Goal: Task Accomplishment & Management: Complete application form

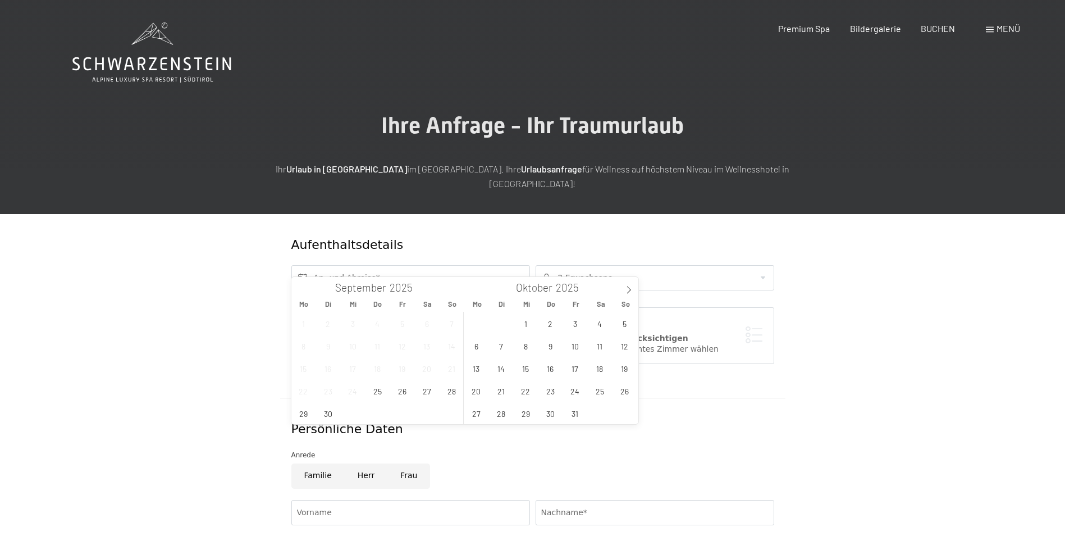
click at [406, 265] on input "text" at bounding box center [410, 277] width 239 height 25
click at [579, 391] on span "24" at bounding box center [575, 391] width 22 height 22
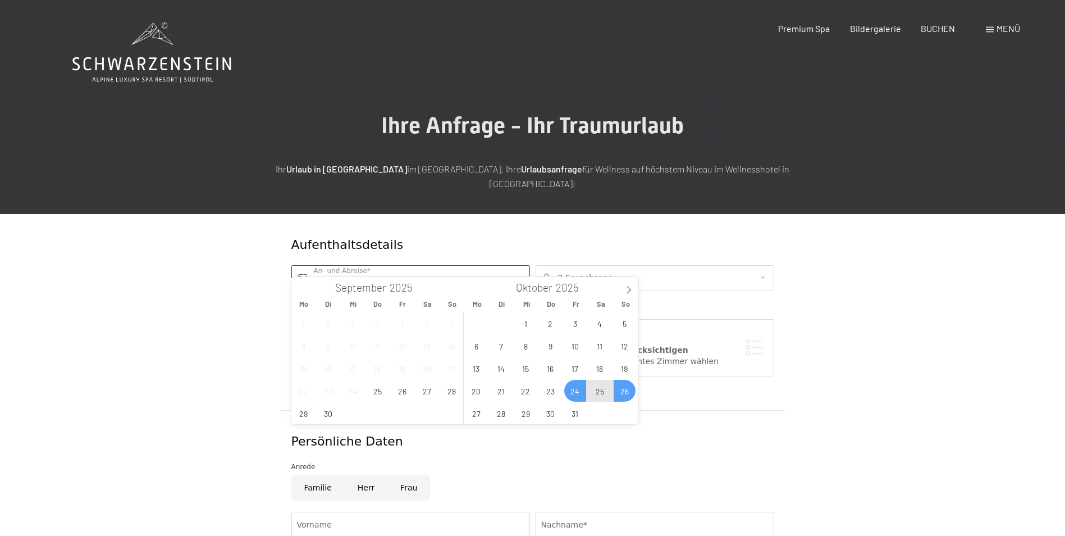
click at [627, 390] on span "26" at bounding box center [625, 391] width 22 height 22
type input "[DATE] - [DATE]"
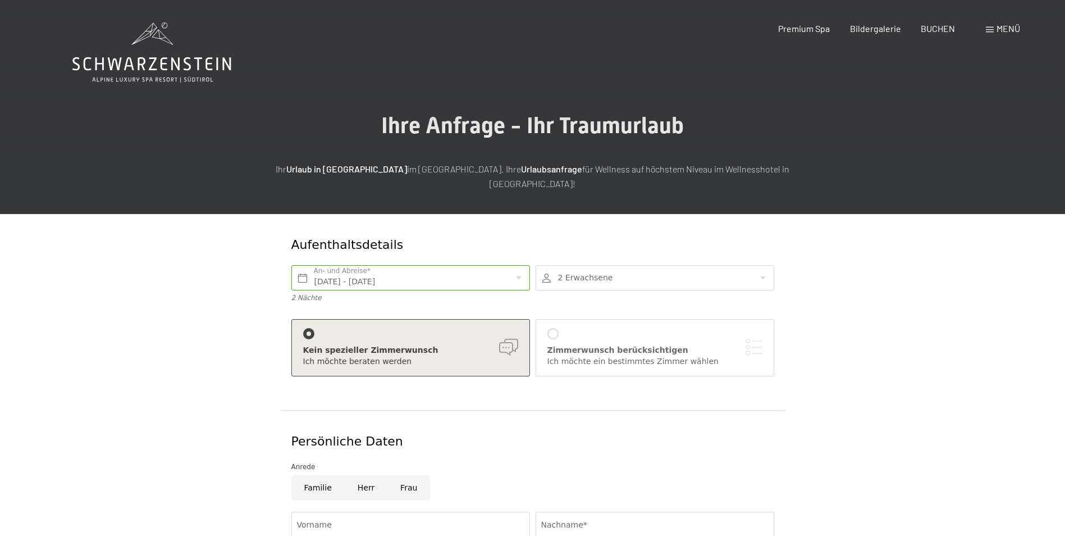
click at [690, 269] on div at bounding box center [655, 277] width 239 height 25
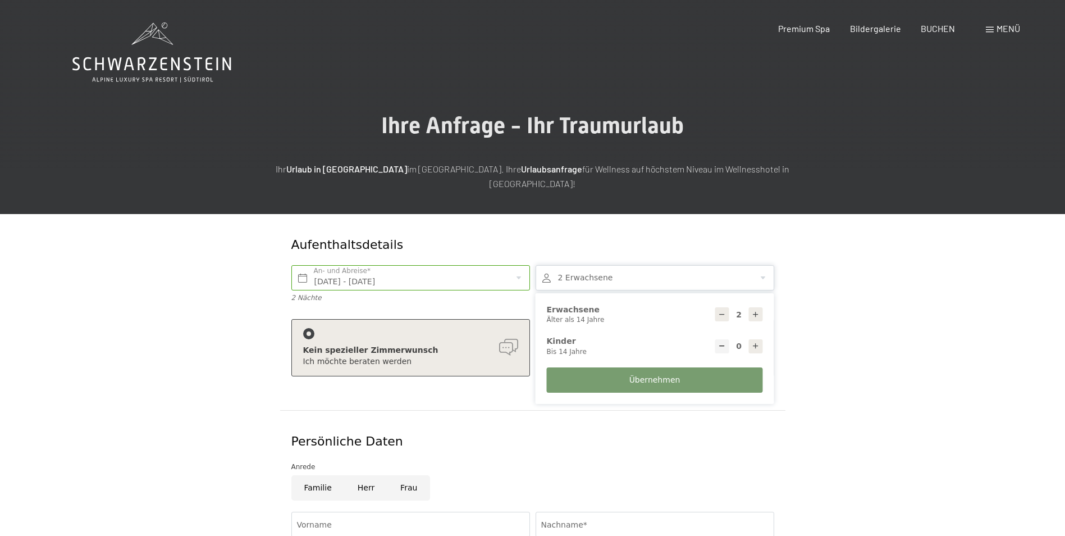
click at [759, 311] on icon at bounding box center [756, 315] width 8 height 8
type input "5"
click at [675, 375] on span "Übernehmen" at bounding box center [655, 380] width 51 height 11
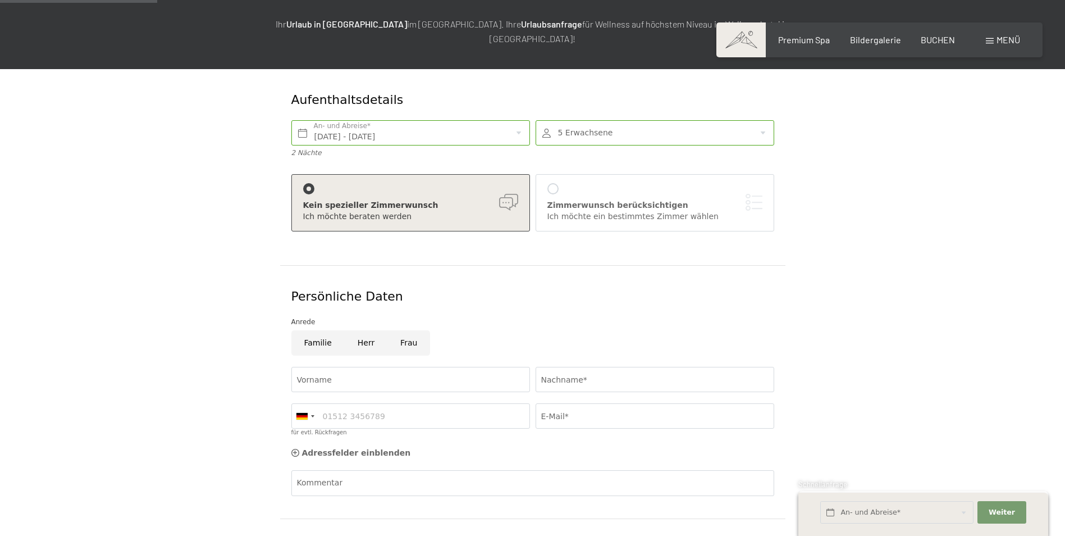
scroll to position [152, 0]
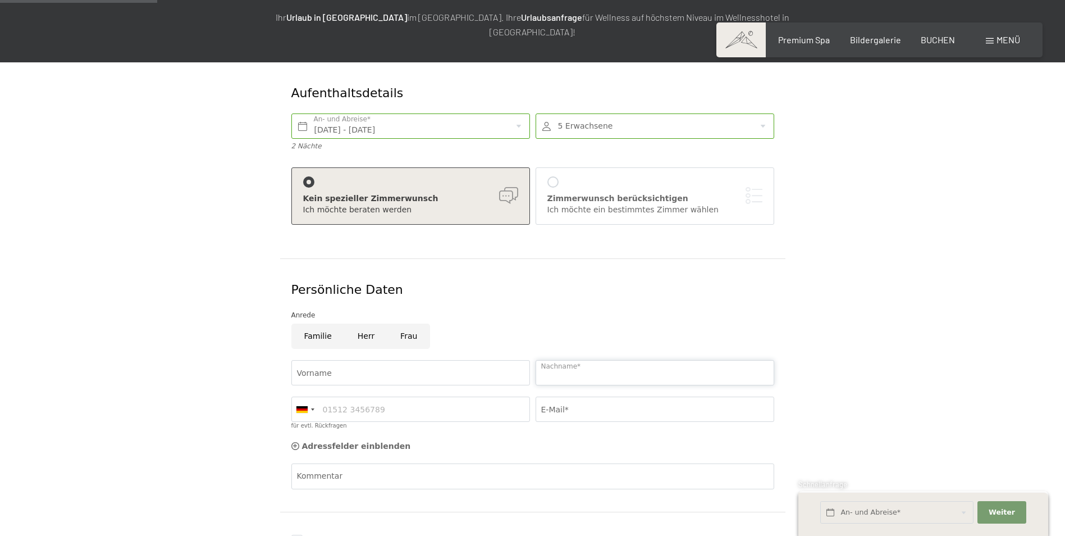
click at [594, 360] on input "Nachname*" at bounding box center [655, 372] width 239 height 25
type input "mair"
type input "burkhard"
type input "06645326870"
type input "[EMAIL_ADDRESS][DOMAIN_NAME]"
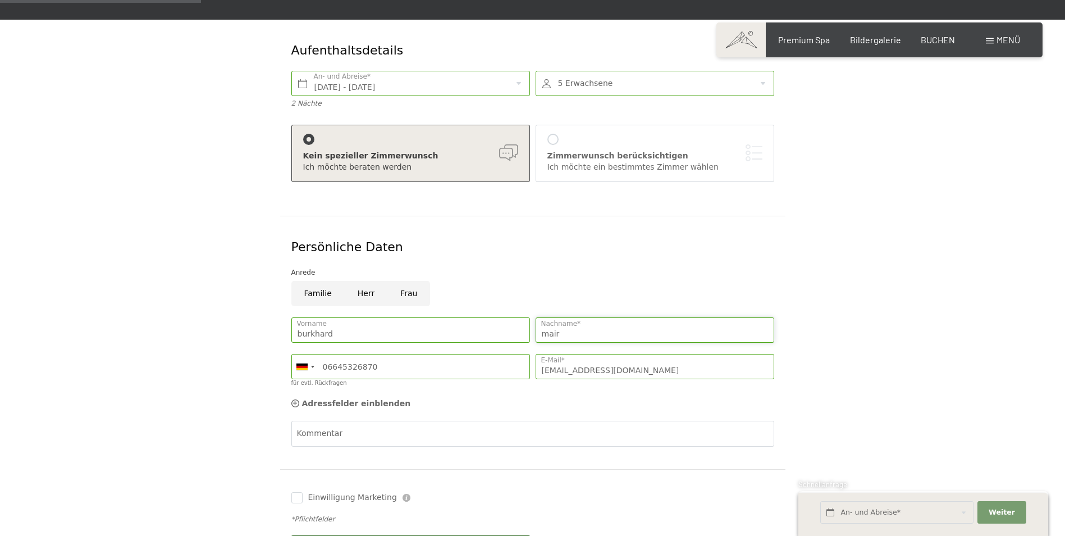
scroll to position [133, 0]
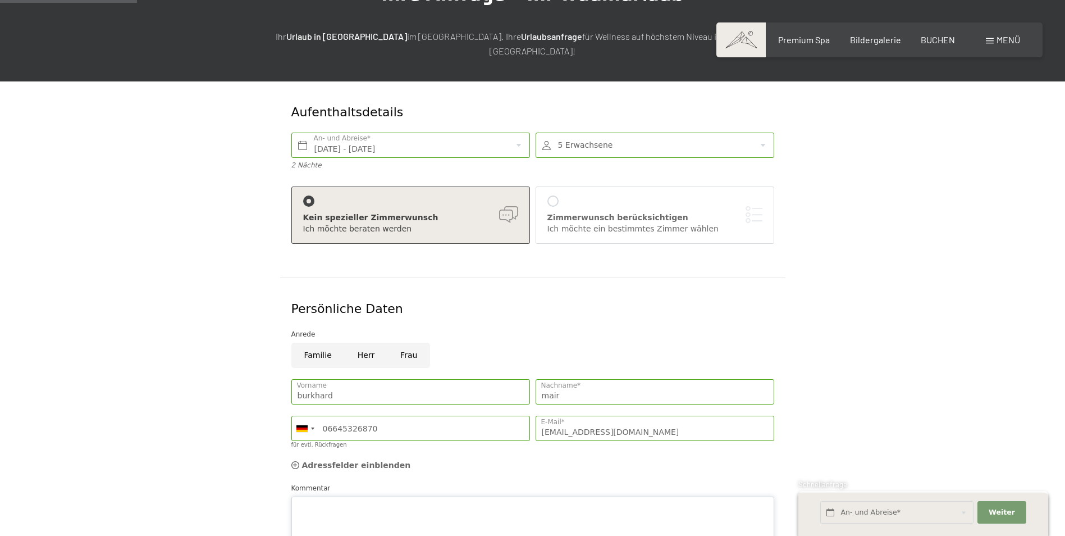
click at [386, 482] on div "Kommentar" at bounding box center [532, 514] width 483 height 65
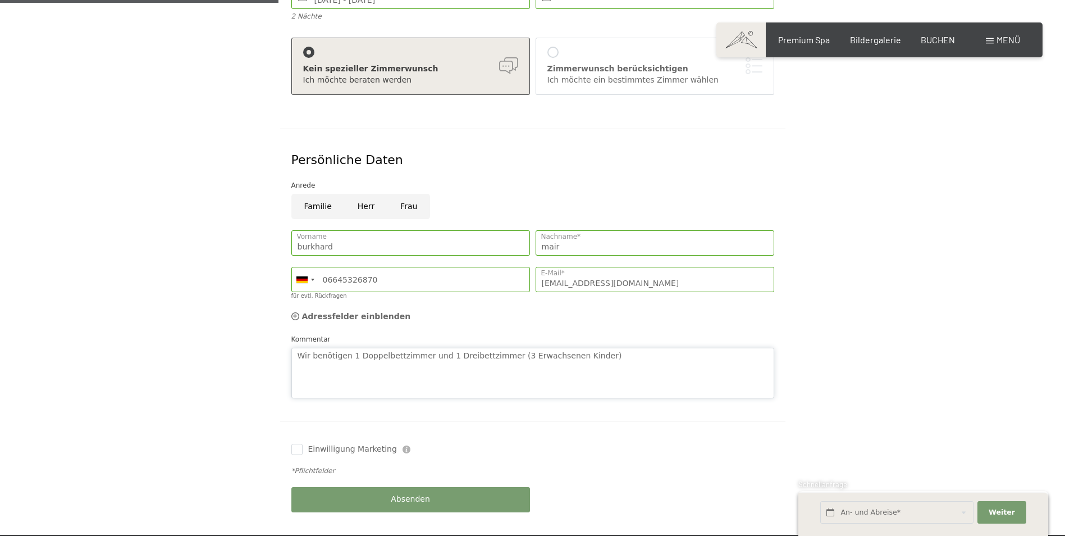
scroll to position [331, 0]
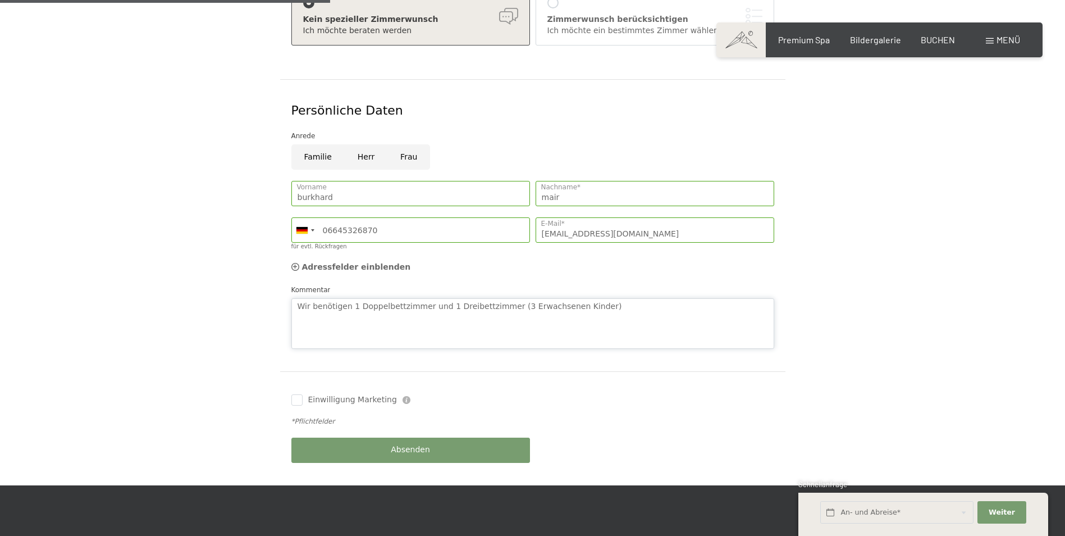
type textarea "Wir benötigen 1 Doppelbettzimmer und 1 Dreibettzimmer (3 Erwachsenen Kinder)"
click at [304, 394] on label "Einwilligung Marketing" at bounding box center [350, 399] width 94 height 11
click at [303, 394] on input "Einwilligung Marketing" at bounding box center [296, 399] width 11 height 11
click at [303, 394] on label "Einwilligung Marketing" at bounding box center [350, 399] width 94 height 11
click at [303, 394] on input "Einwilligung Marketing" at bounding box center [296, 399] width 11 height 11
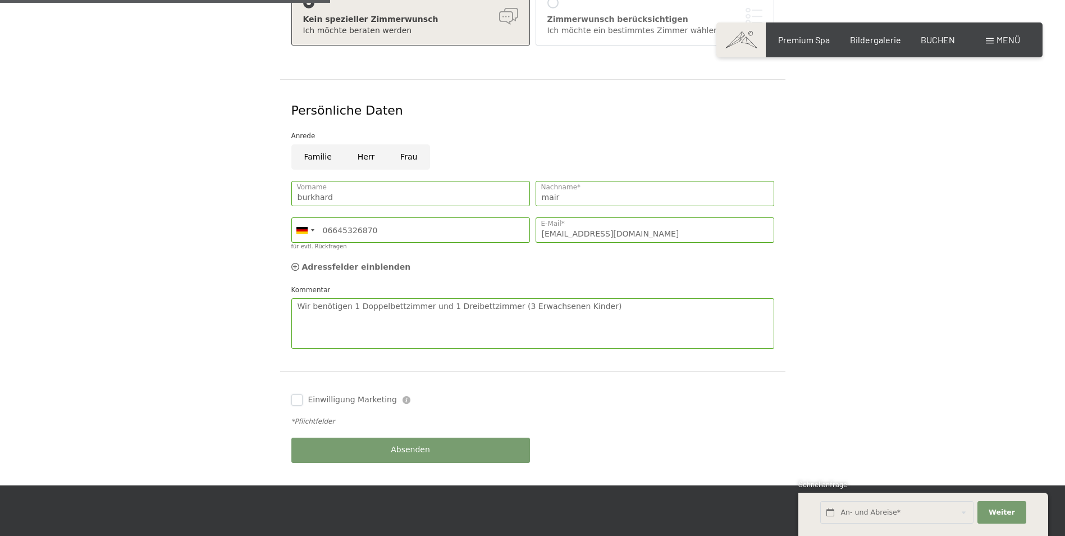
click at [302, 394] on input "Einwilligung Marketing" at bounding box center [296, 399] width 11 height 11
checkbox input "true"
click at [411, 444] on button "Absenden" at bounding box center [410, 449] width 239 height 25
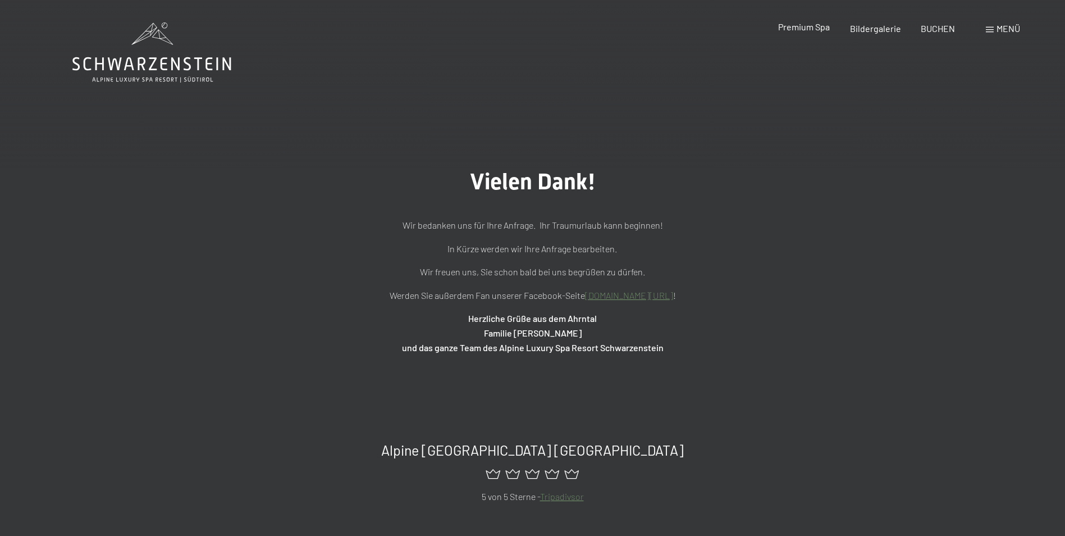
click at [804, 27] on span "Premium Spa" at bounding box center [804, 26] width 52 height 11
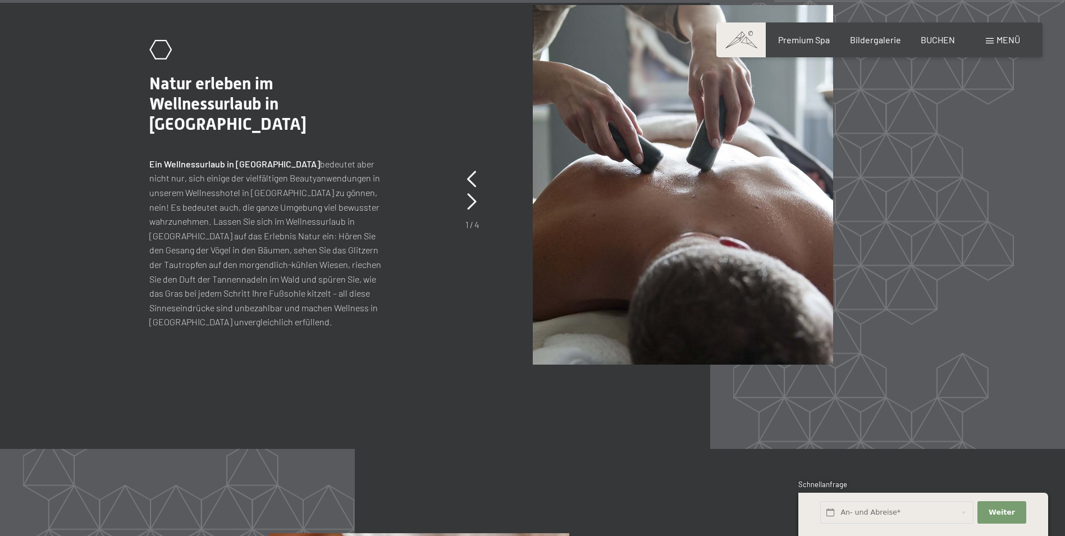
scroll to position [5231, 0]
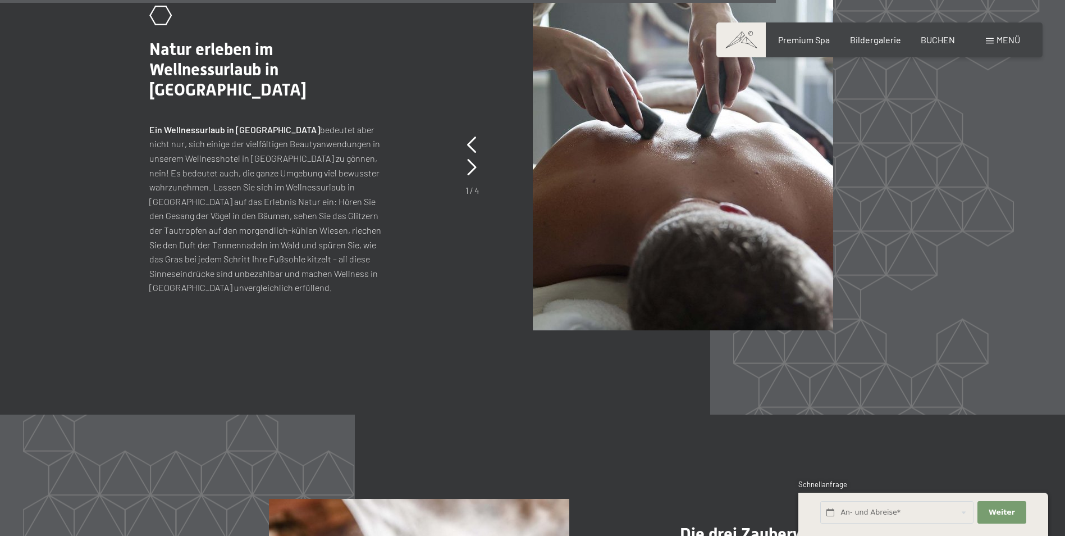
click at [1039, 342] on section "slide 1 of 4 .st0{fill:none;stroke:#FFFFFF;stroke-width:2;stroke-linecap:round;…" at bounding box center [532, 151] width 1065 height 528
click at [880, 43] on span "Bildergalerie" at bounding box center [875, 38] width 51 height 11
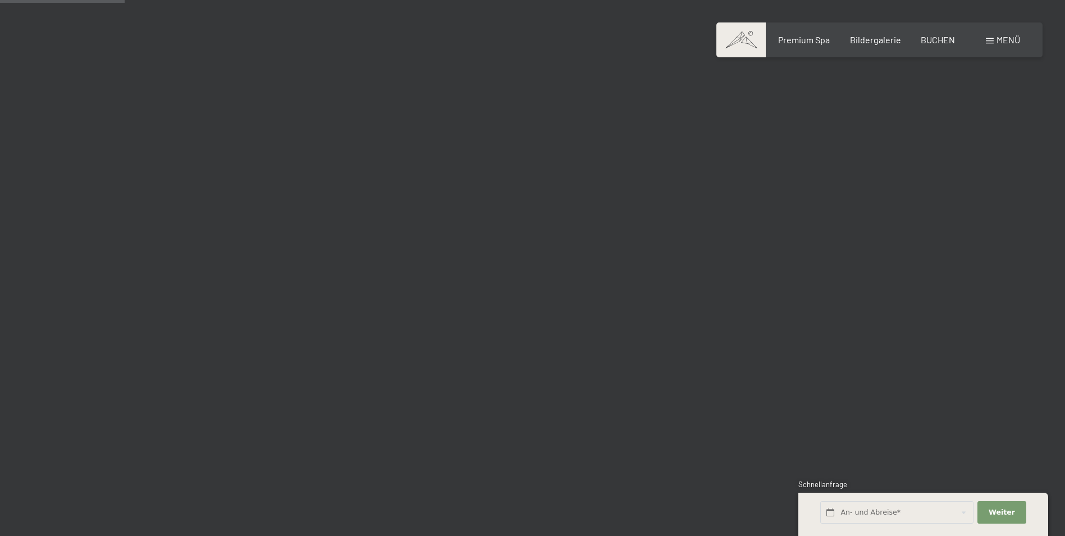
scroll to position [1609, 0]
